Goal: Task Accomplishment & Management: Manage account settings

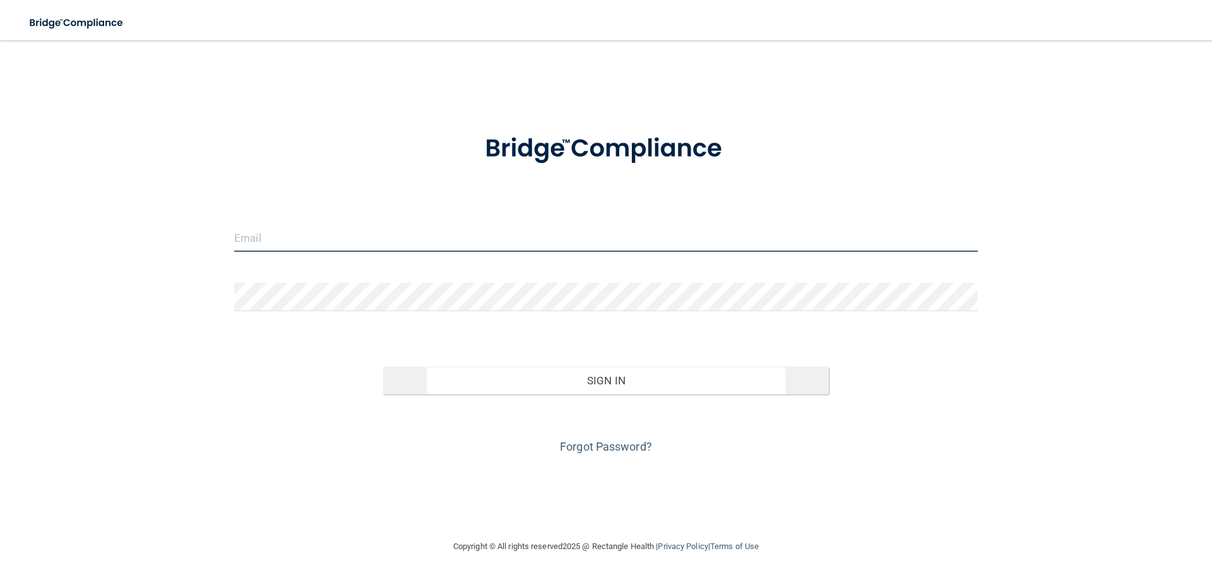
type input "[EMAIL_ADDRESS][DOMAIN_NAME]"
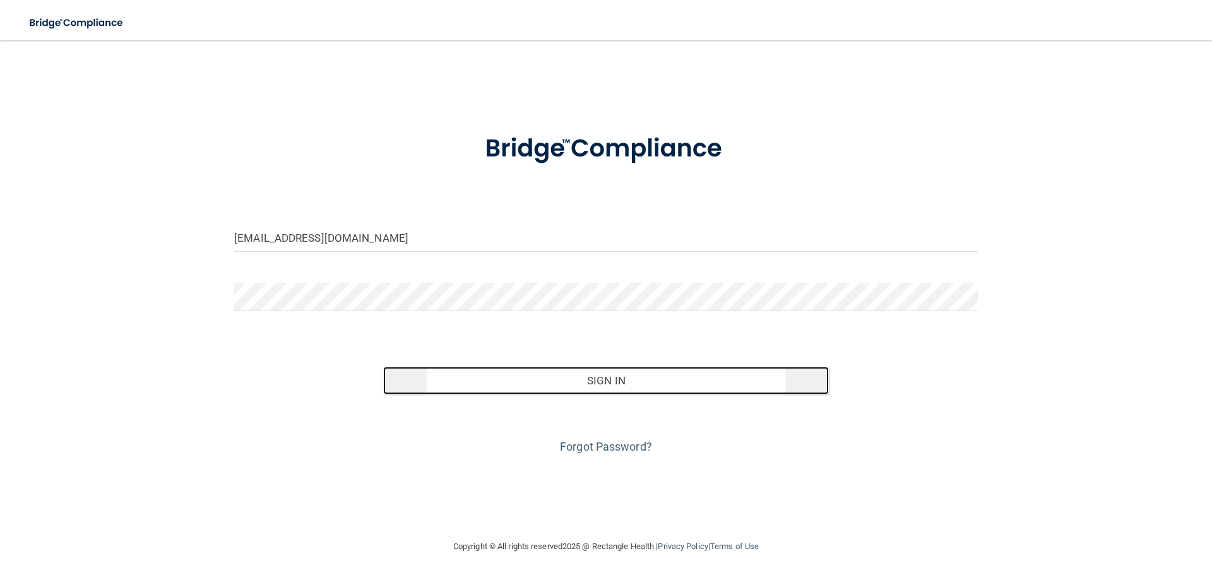
click at [618, 381] on button "Sign In" at bounding box center [606, 381] width 446 height 28
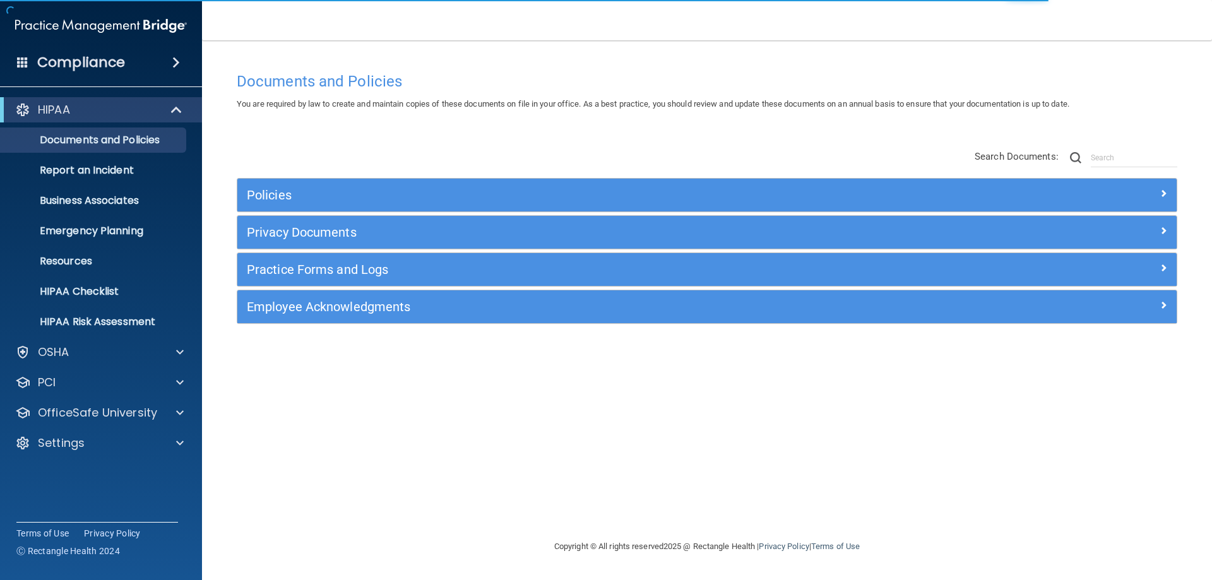
click at [78, 95] on div "HIPAA Documents and Policies Report an Incident Business Associates Emergency P…" at bounding box center [101, 279] width 203 height 374
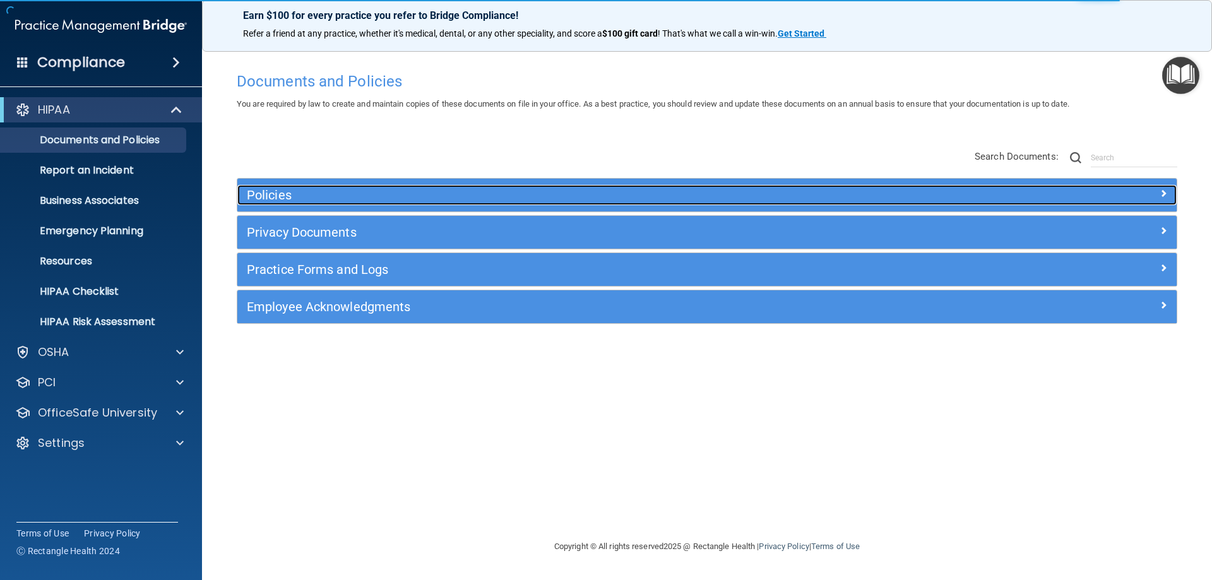
click at [383, 191] on h5 "Policies" at bounding box center [590, 195] width 686 height 14
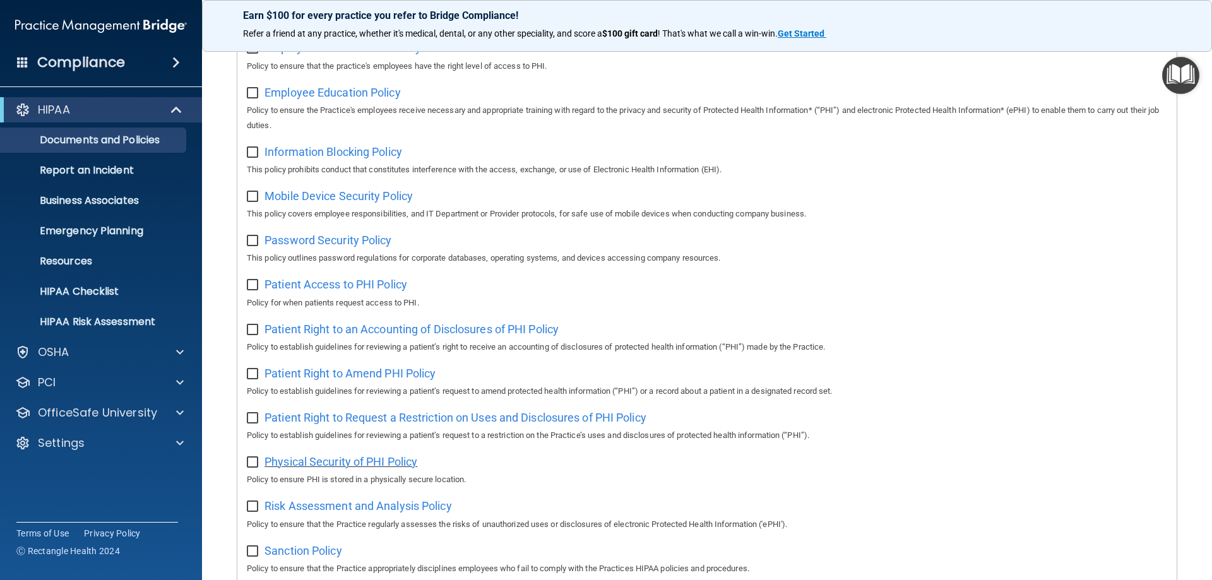
scroll to position [505, 0]
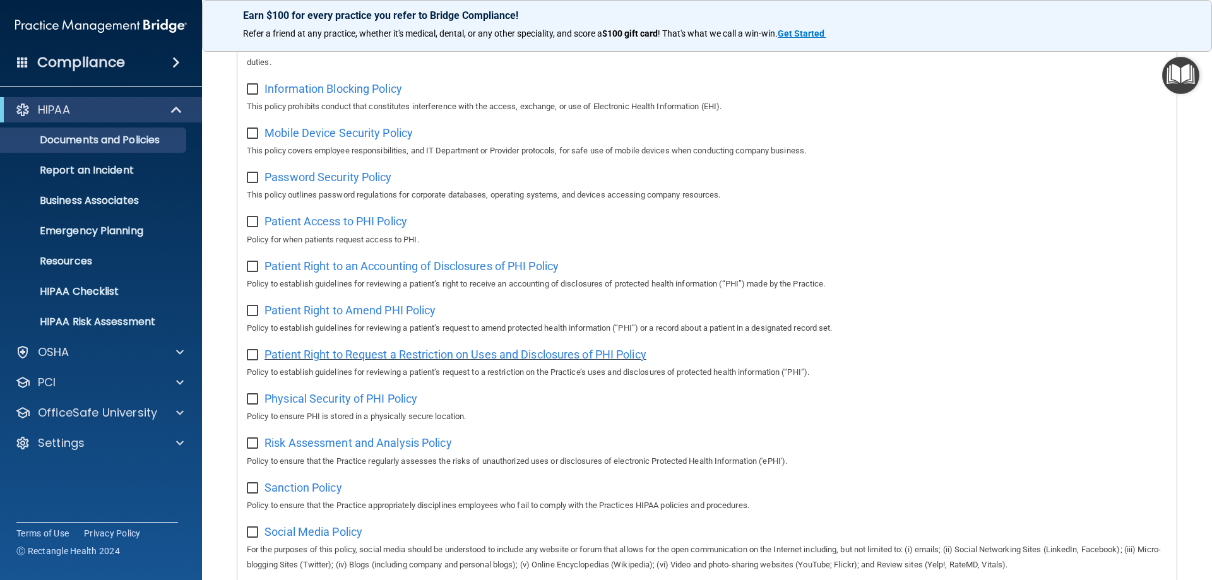
click at [388, 361] on span "Patient Right to Request a Restriction on Uses and Disclosures of PHI Policy" at bounding box center [456, 354] width 382 height 13
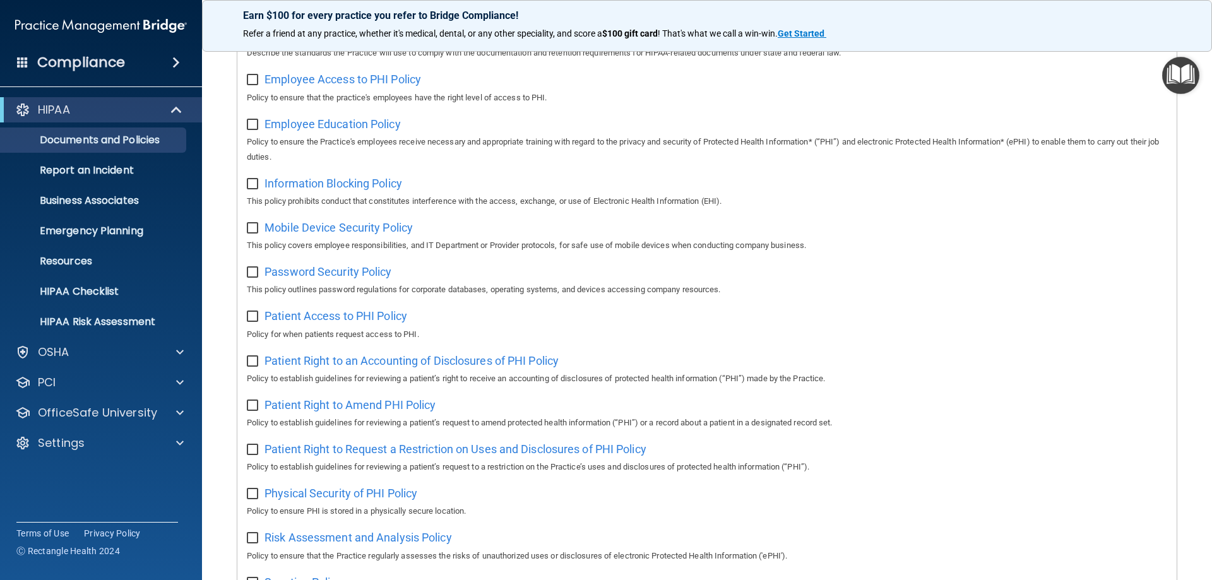
scroll to position [442, 0]
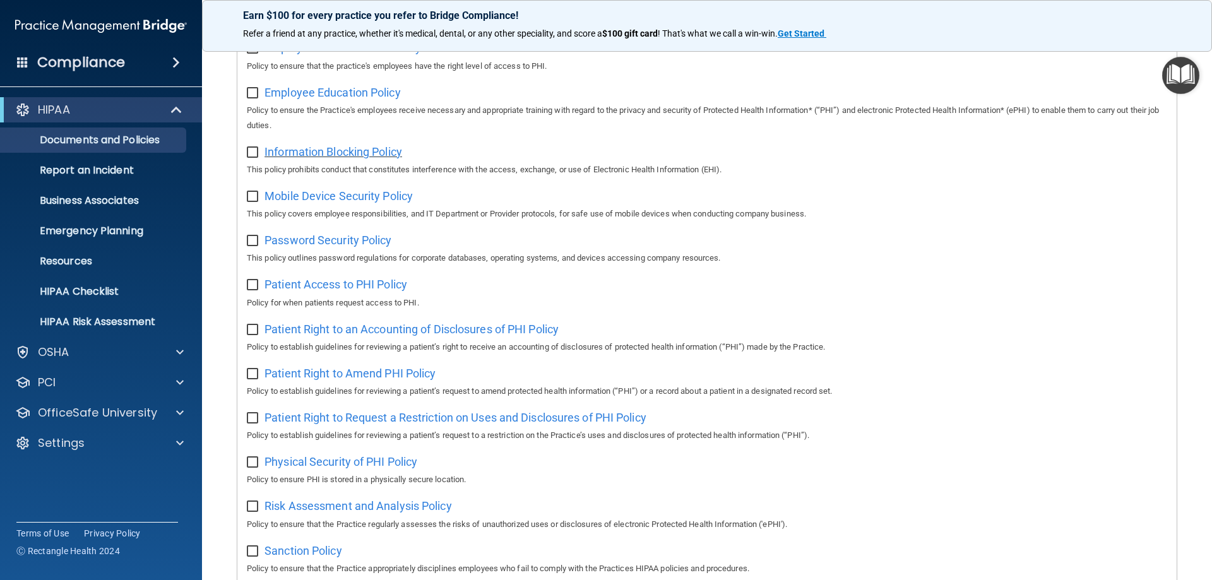
click at [362, 158] on span "Information Blocking Policy" at bounding box center [334, 151] width 138 height 13
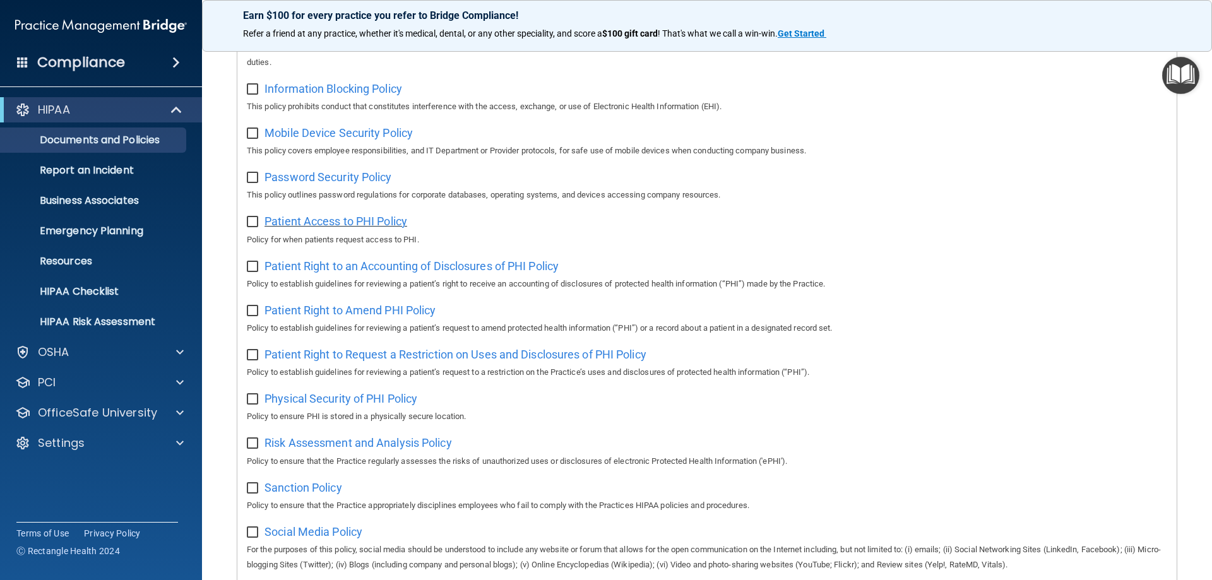
click at [393, 228] on span "Patient Access to PHI Policy" at bounding box center [336, 221] width 143 height 13
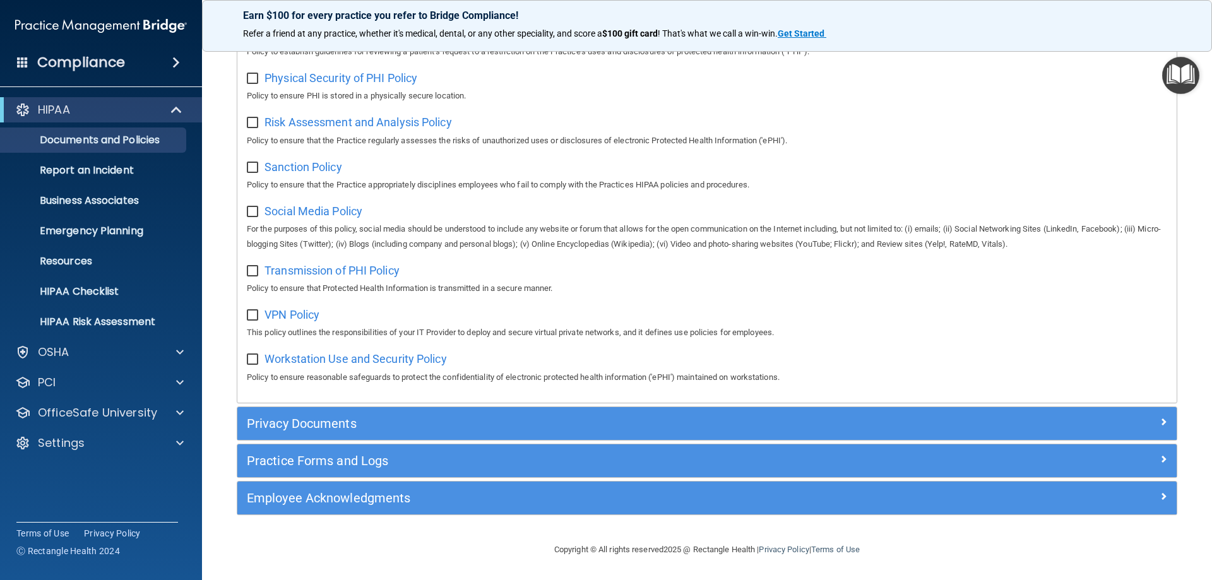
scroll to position [839, 0]
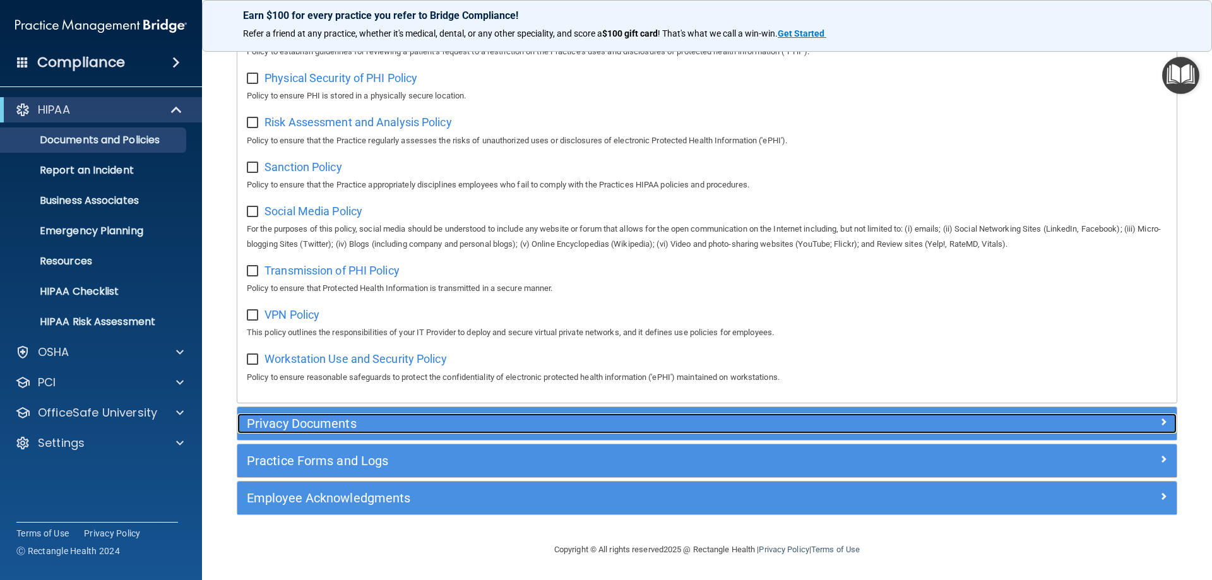
click at [356, 429] on h5 "Privacy Documents" at bounding box center [590, 424] width 686 height 14
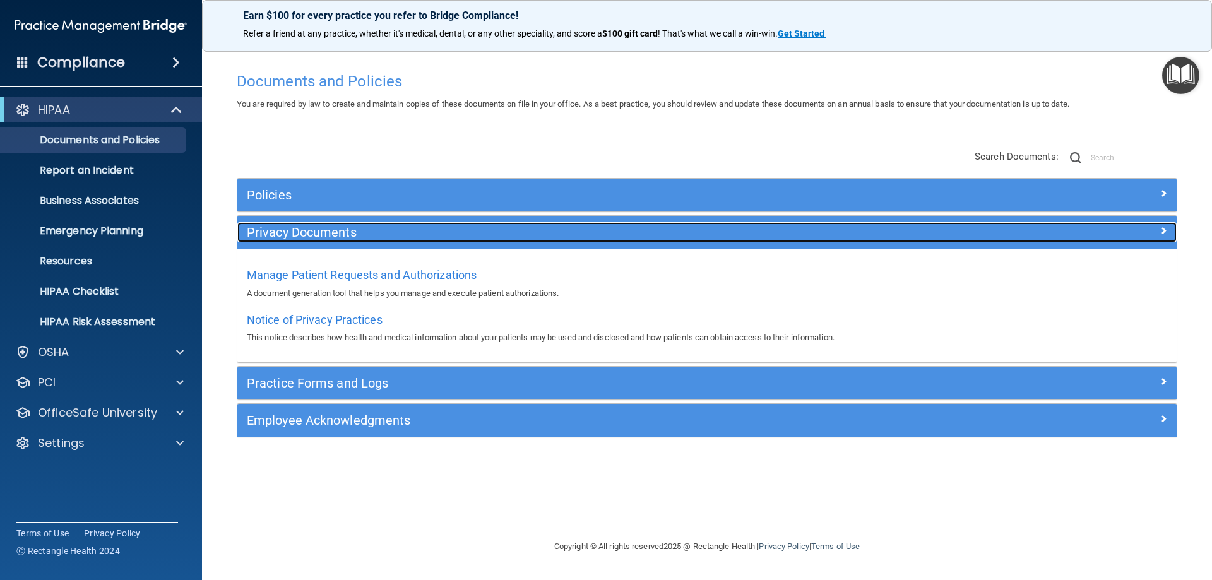
scroll to position [0, 0]
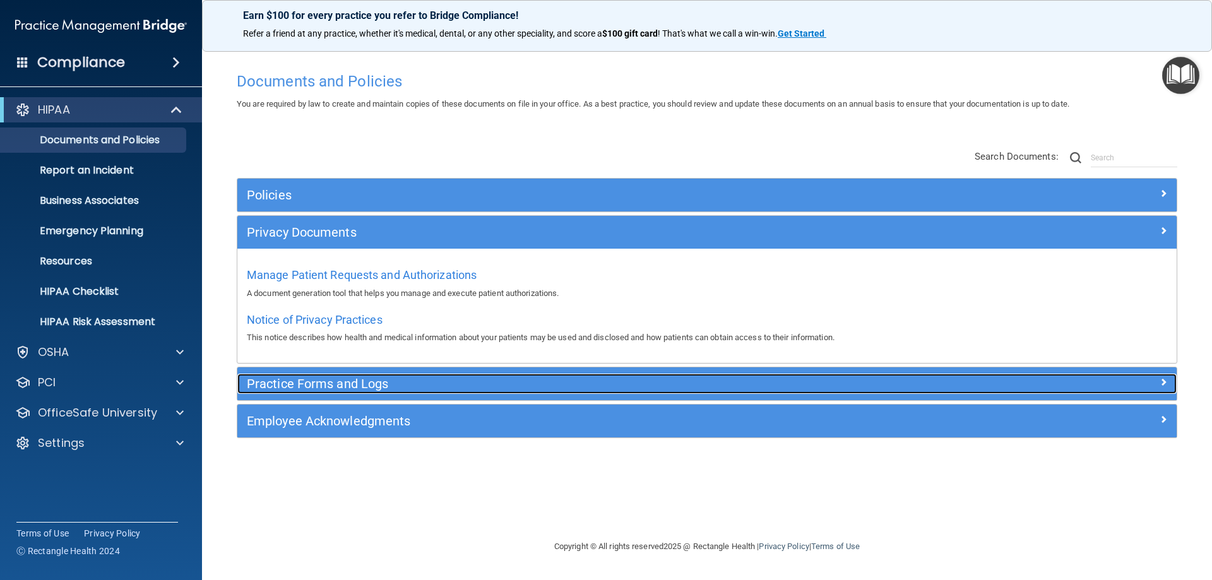
click at [349, 388] on h5 "Practice Forms and Logs" at bounding box center [590, 384] width 686 height 14
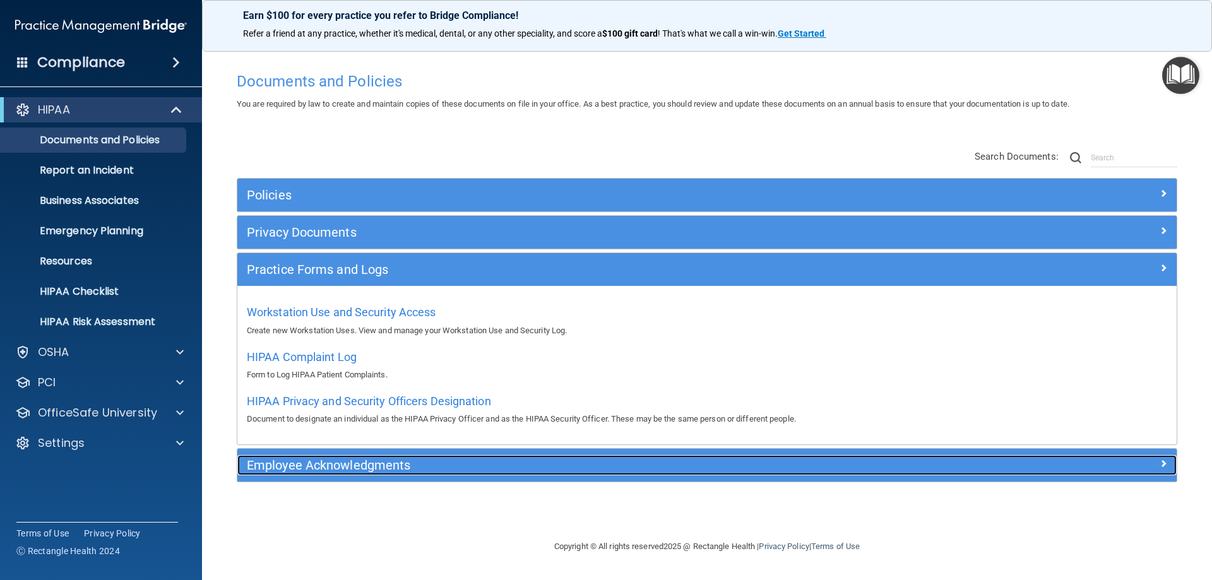
click at [347, 466] on h5 "Employee Acknowledgments" at bounding box center [590, 465] width 686 height 14
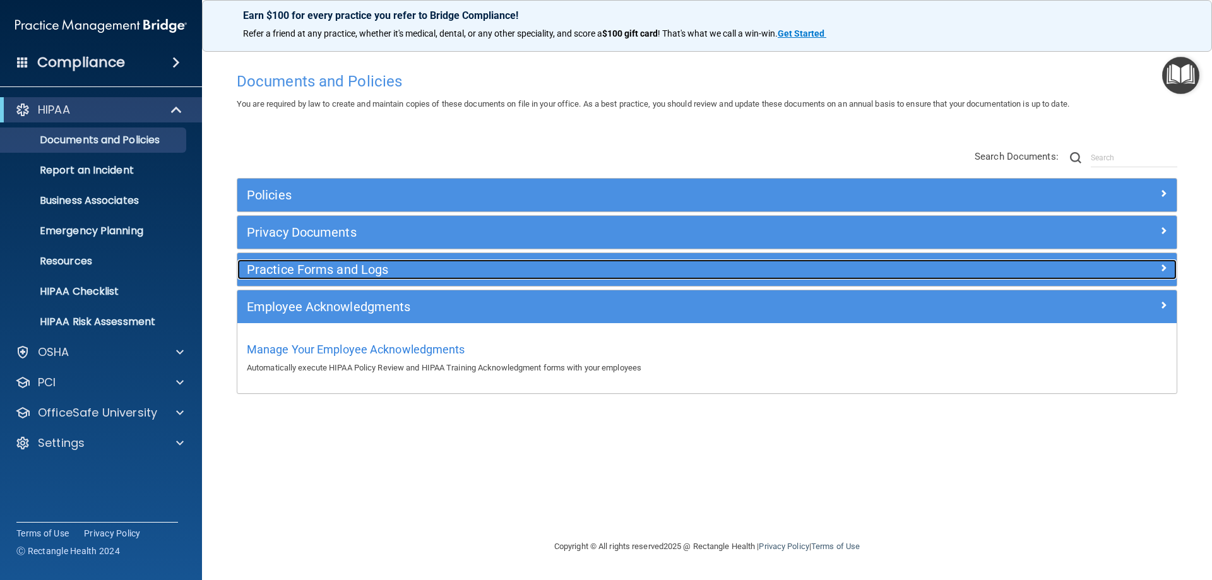
click at [390, 266] on h5 "Practice Forms and Logs" at bounding box center [590, 270] width 686 height 14
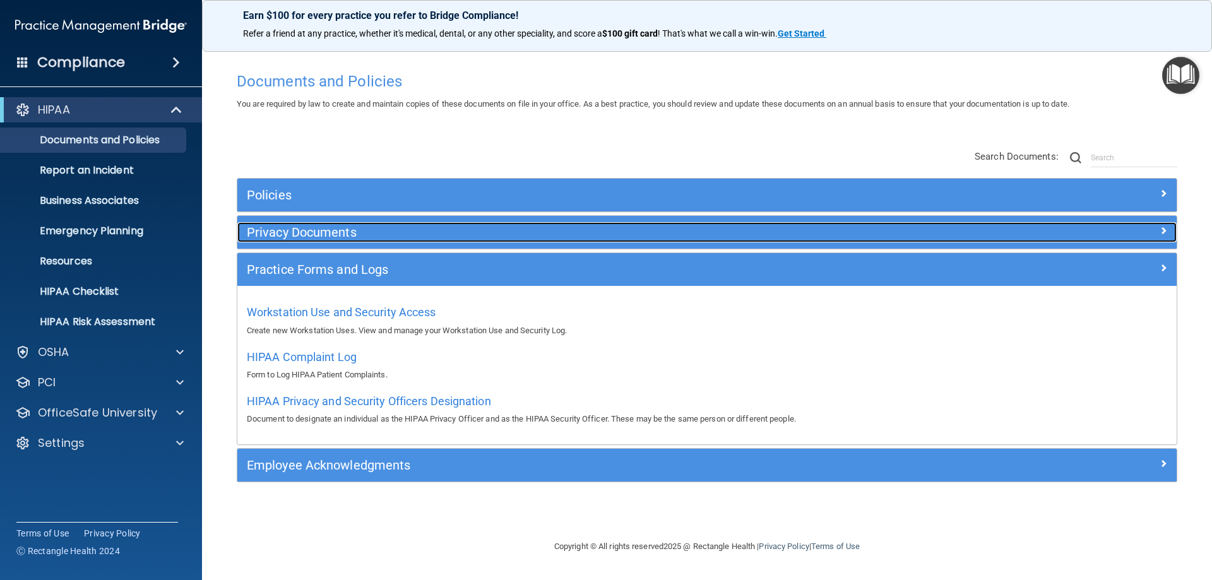
click at [383, 235] on h5 "Privacy Documents" at bounding box center [590, 232] width 686 height 14
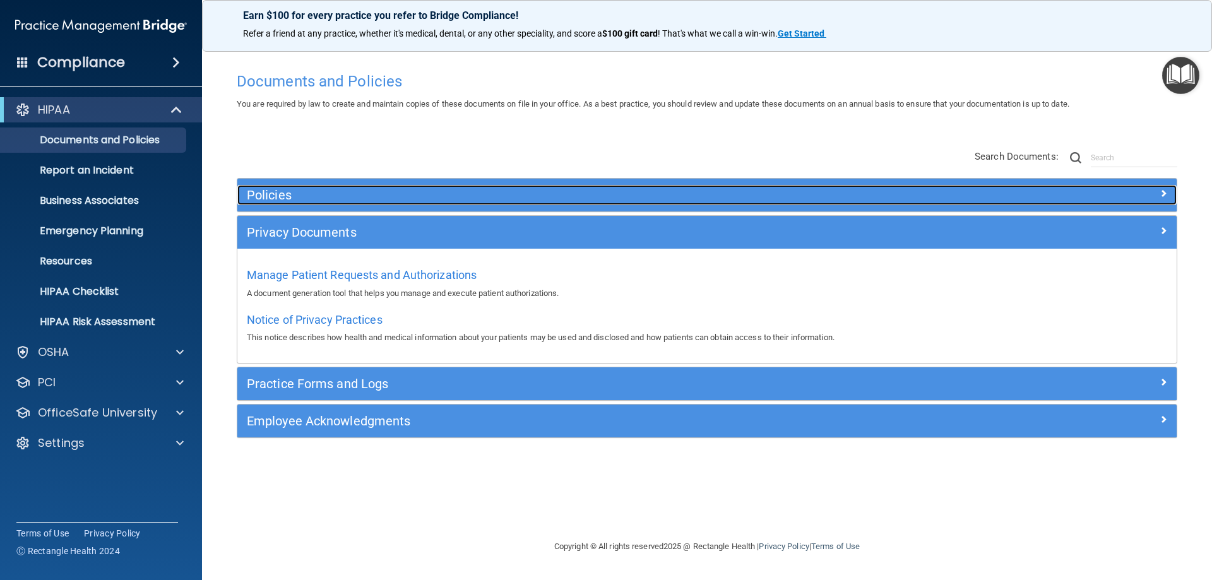
click at [380, 200] on h5 "Policies" at bounding box center [590, 195] width 686 height 14
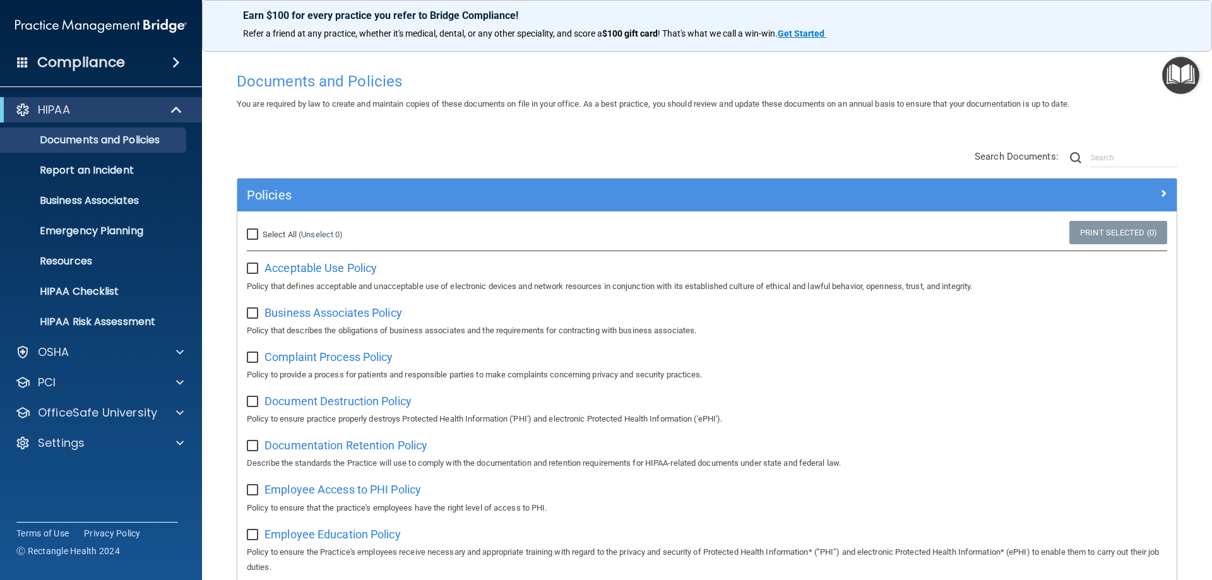
click at [119, 64] on h4 "Compliance" at bounding box center [81, 63] width 88 height 18
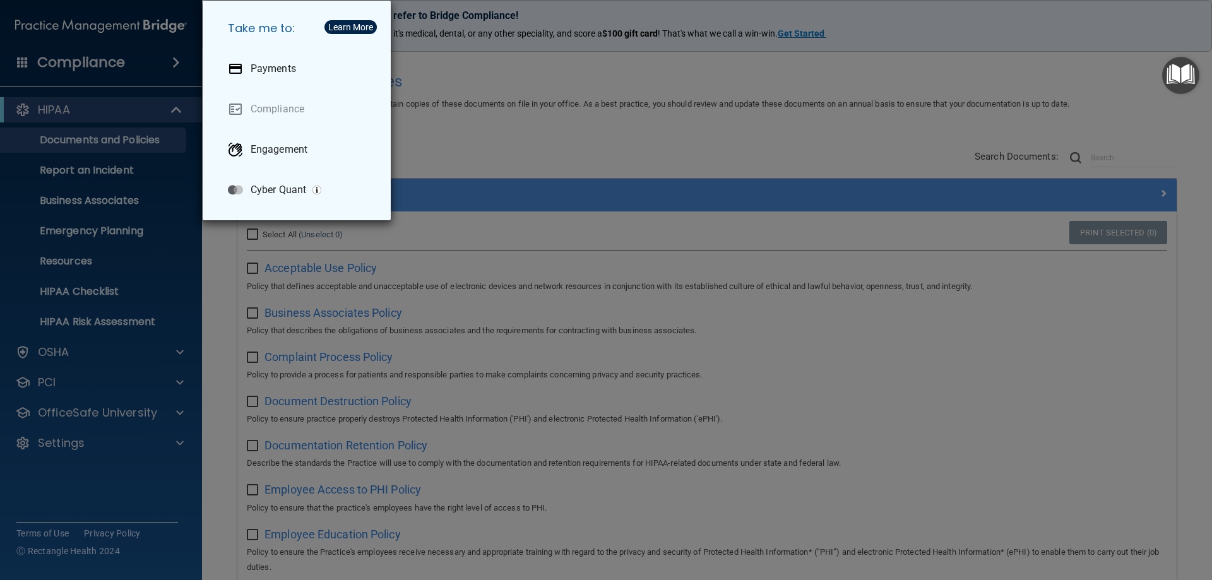
click at [80, 115] on div "Take me to: Payments Compliance Engagement Cyber Quant" at bounding box center [606, 290] width 1212 height 580
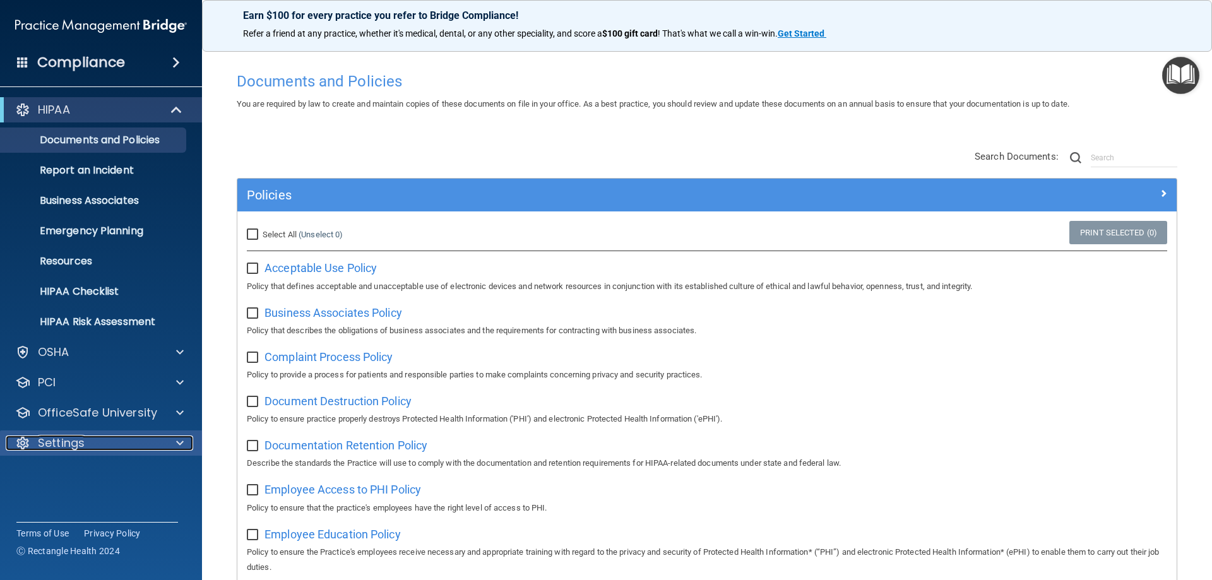
click at [85, 437] on div "Settings" at bounding box center [84, 443] width 157 height 15
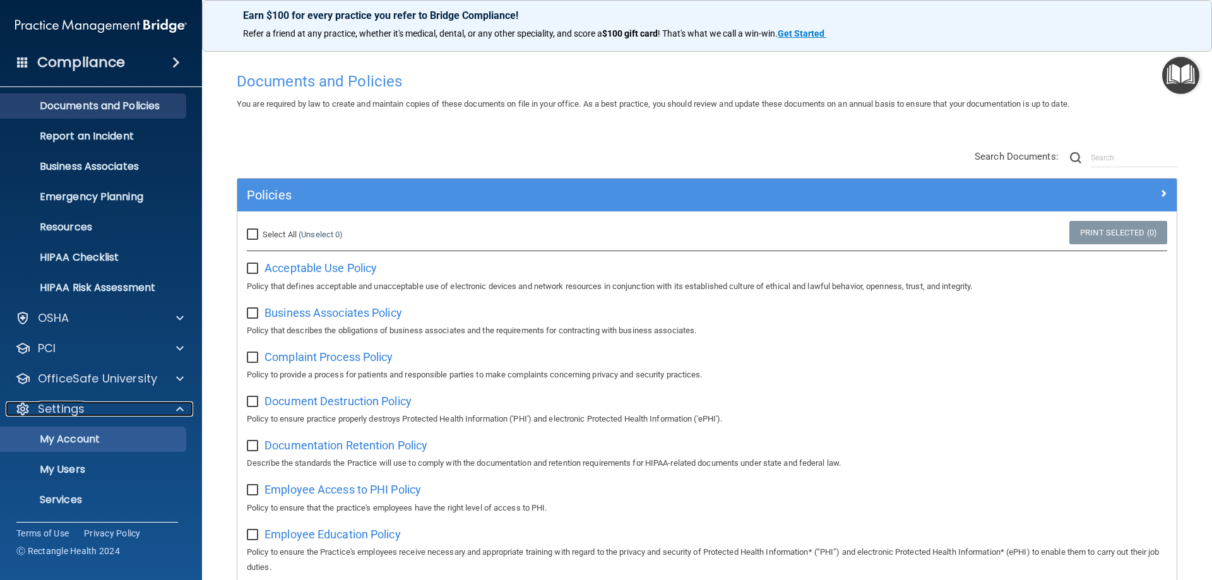
scroll to position [65, 0]
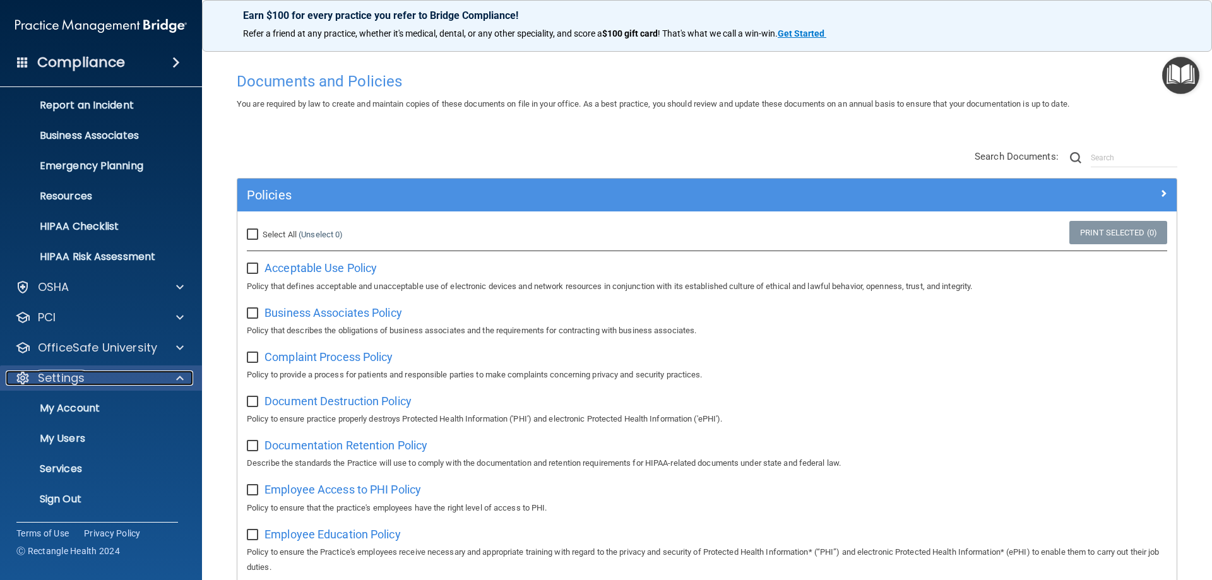
click at [80, 383] on p "Settings" at bounding box center [61, 378] width 47 height 15
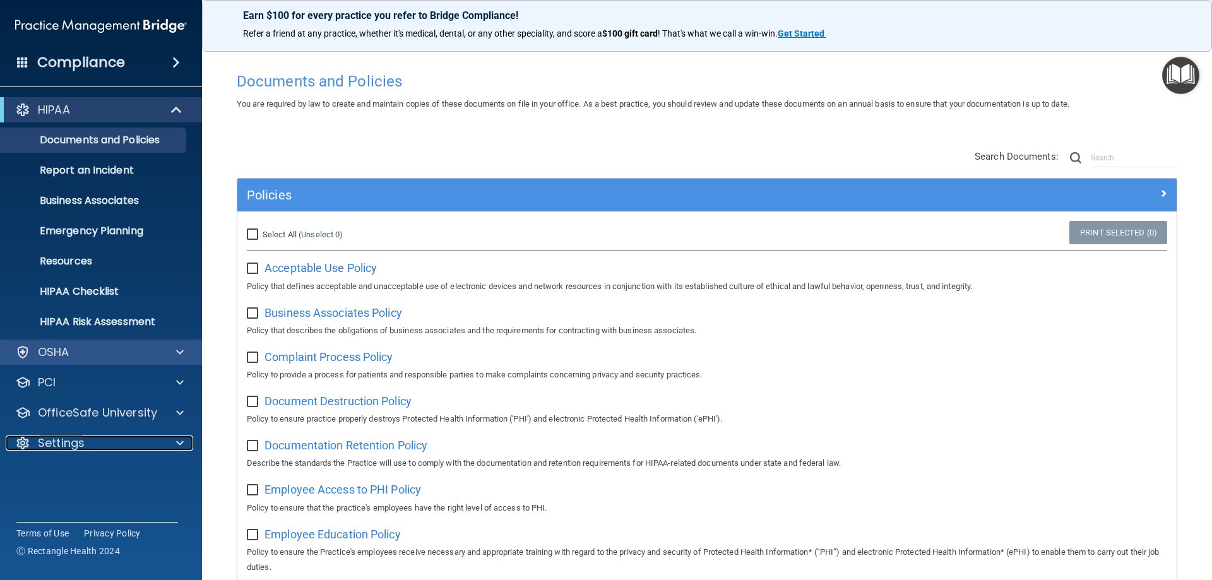
scroll to position [0, 0]
click at [249, 237] on input "Select All (Unselect 0) Unselect All" at bounding box center [254, 235] width 15 height 10
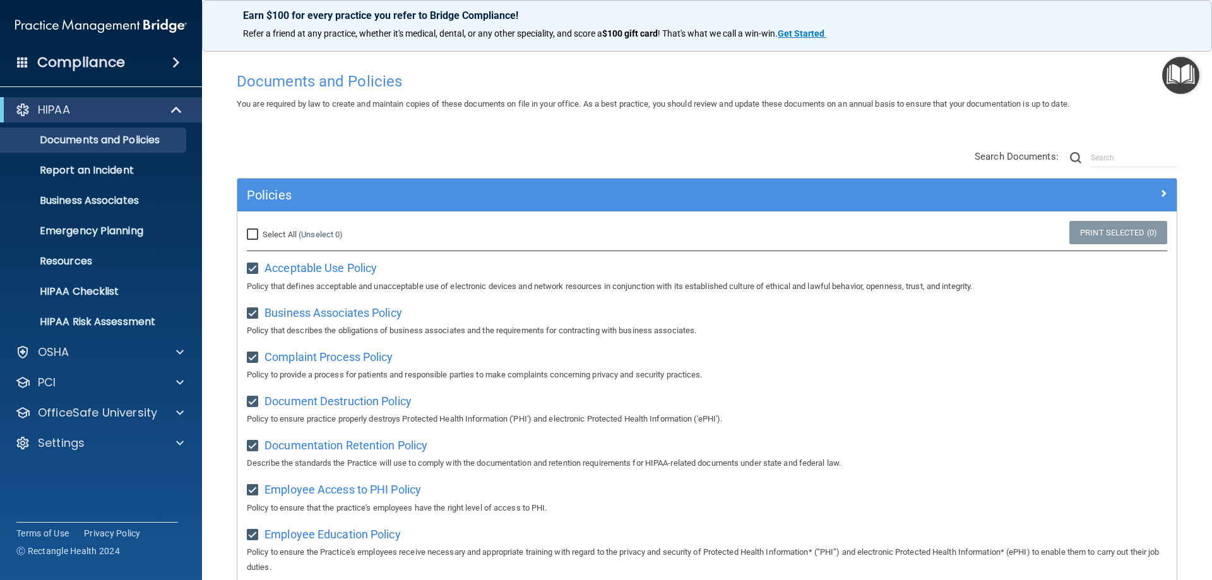
checkbox input "true"
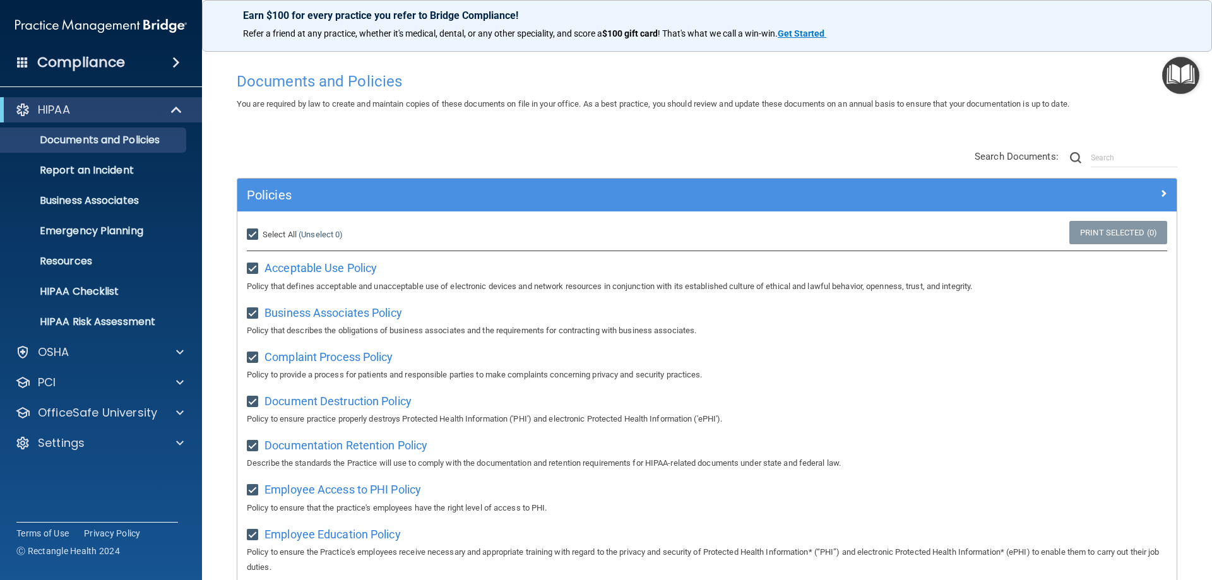
checkbox input "true"
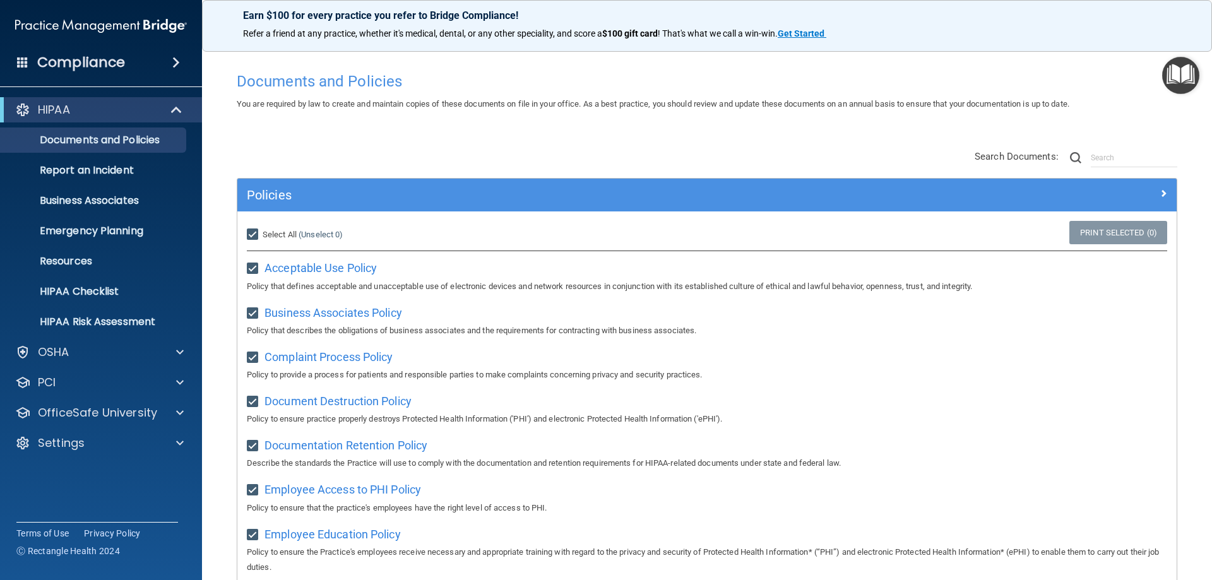
checkbox input "true"
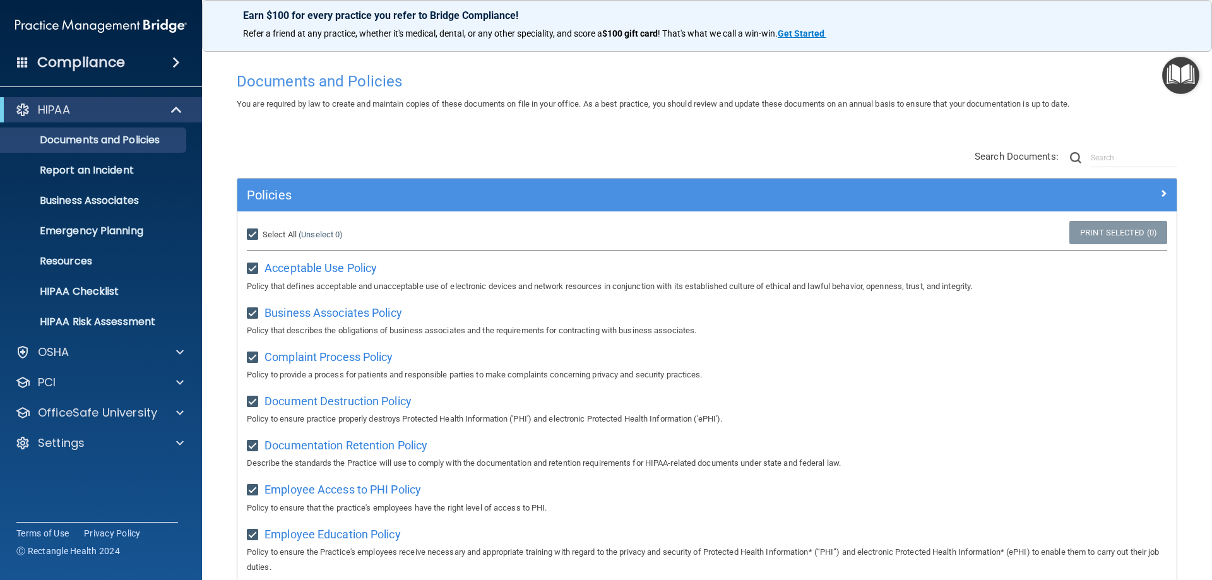
checkbox input "true"
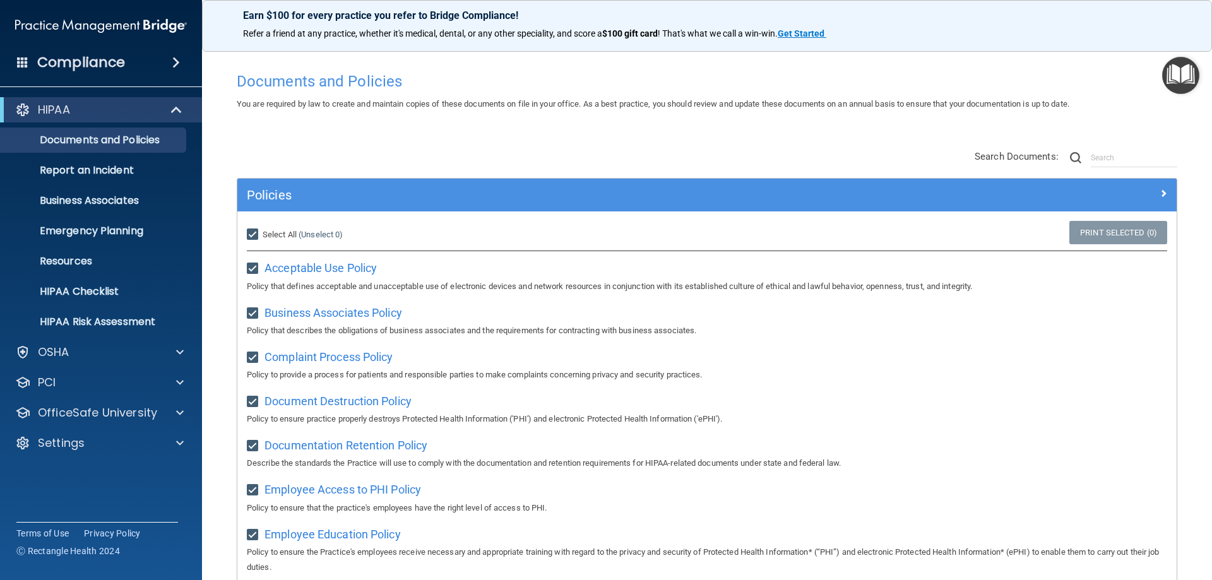
checkbox input "true"
